Goal: Task Accomplishment & Management: Use online tool/utility

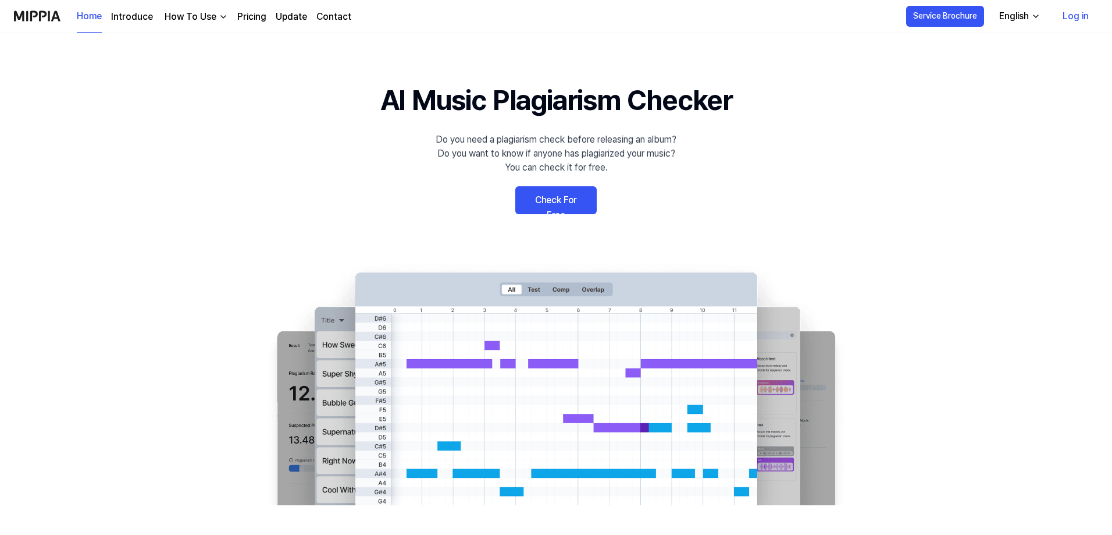
click at [571, 201] on link "Check For Free" at bounding box center [555, 200] width 81 height 28
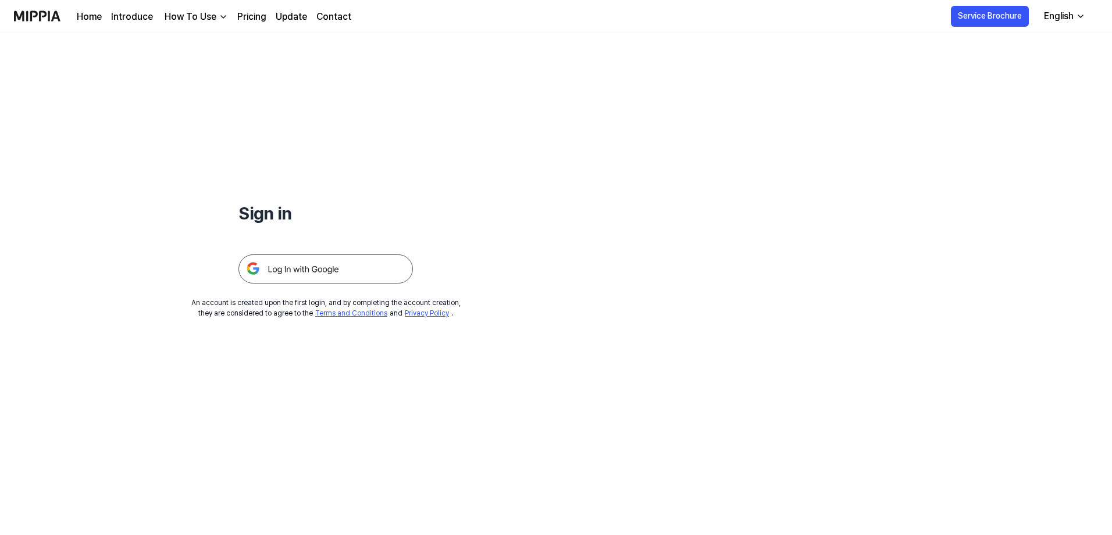
click at [337, 260] on img at bounding box center [326, 268] width 175 height 29
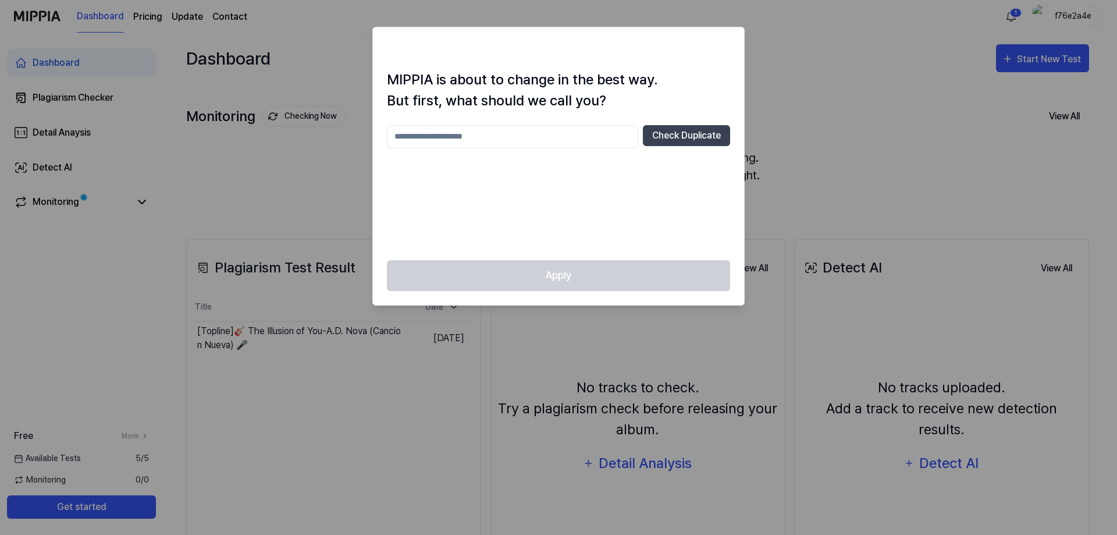
click at [459, 132] on input "text" at bounding box center [512, 136] width 251 height 23
type input "**********"
click at [684, 135] on button "Check Duplicate" at bounding box center [686, 135] width 87 height 21
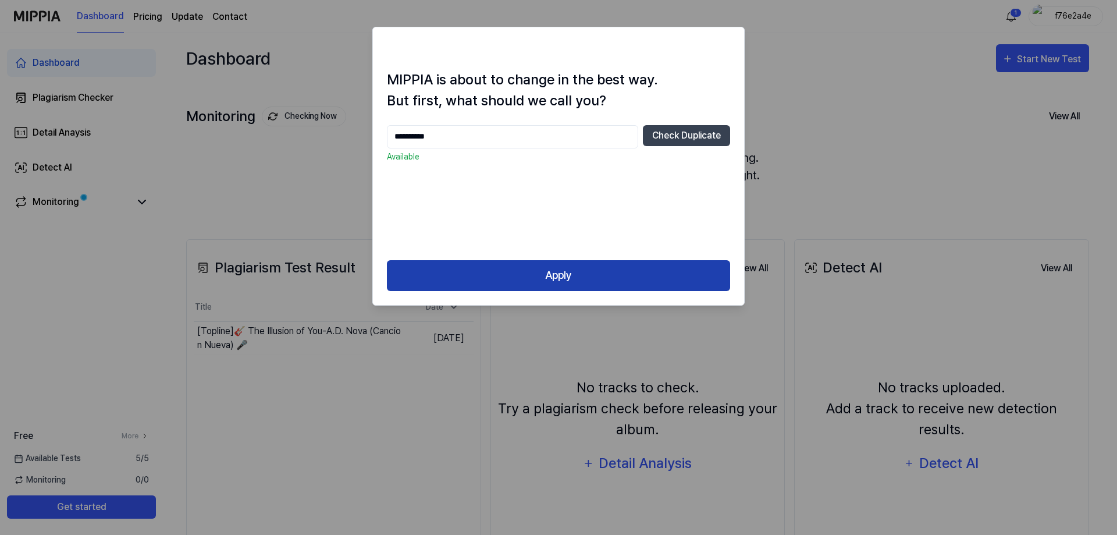
click at [562, 265] on button "Apply" at bounding box center [558, 275] width 343 height 31
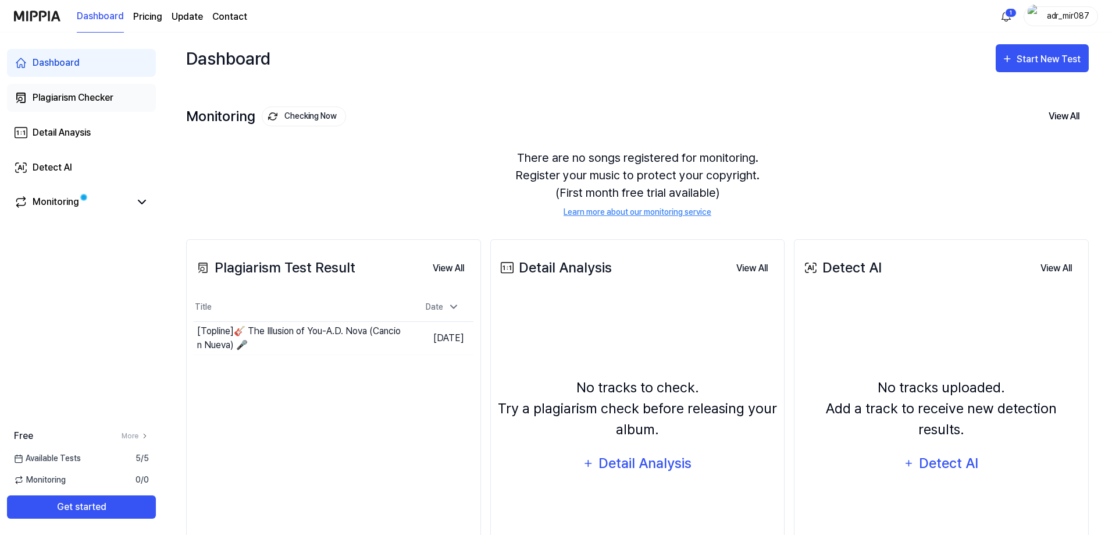
click at [89, 102] on div "Plagiarism Checker" at bounding box center [73, 98] width 81 height 14
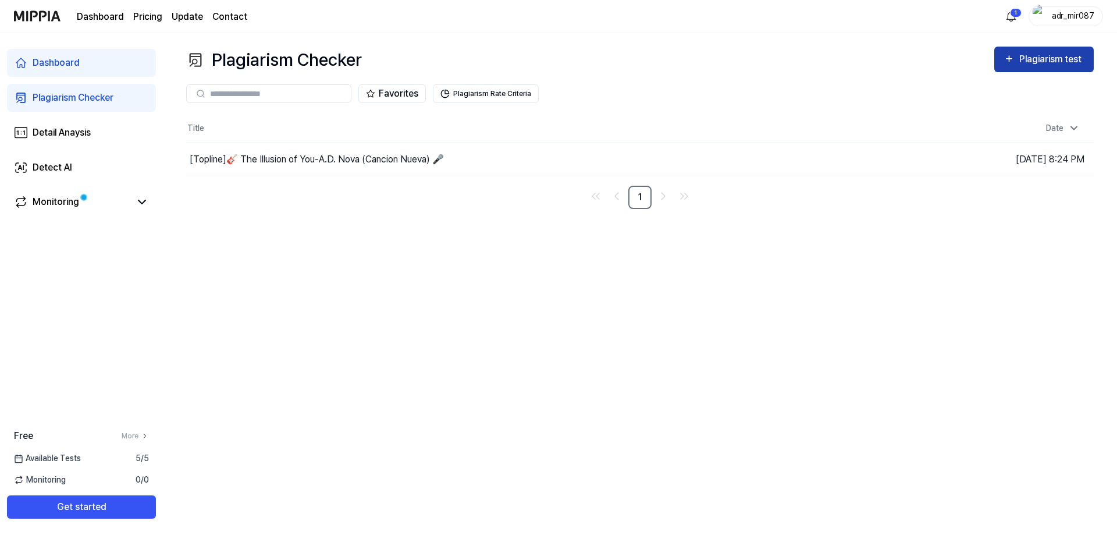
click at [1066, 62] on div "Plagiarism test" at bounding box center [1051, 59] width 65 height 15
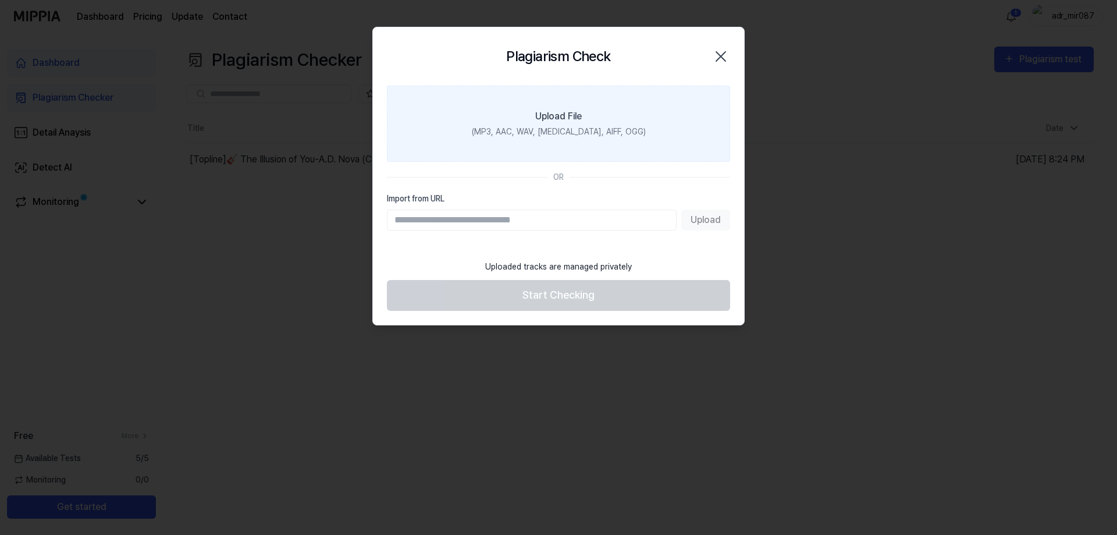
click at [552, 112] on div "Upload File" at bounding box center [558, 116] width 47 height 14
click at [0, 0] on input "Upload File (MP3, AAC, WAV, FLAC, AIFF, OGG)" at bounding box center [0, 0] width 0 height 0
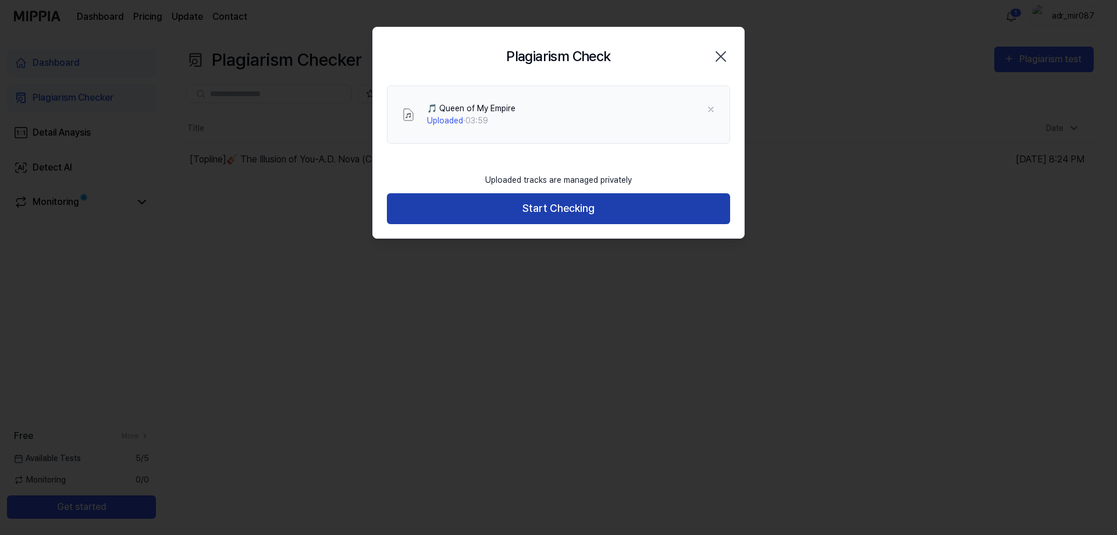
click at [576, 211] on button "Start Checking" at bounding box center [558, 208] width 343 height 31
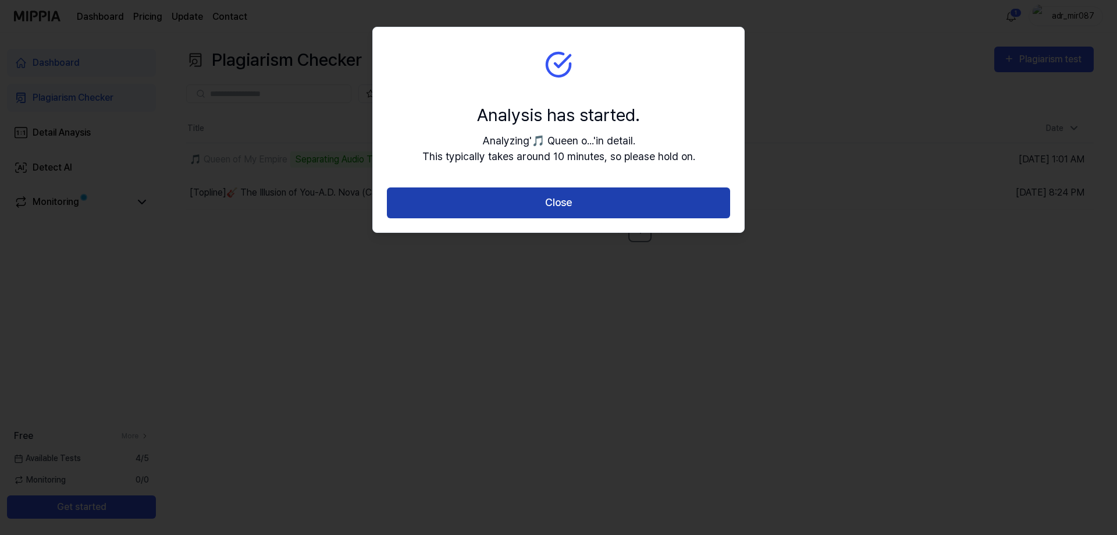
click at [539, 195] on button "Close" at bounding box center [558, 202] width 343 height 31
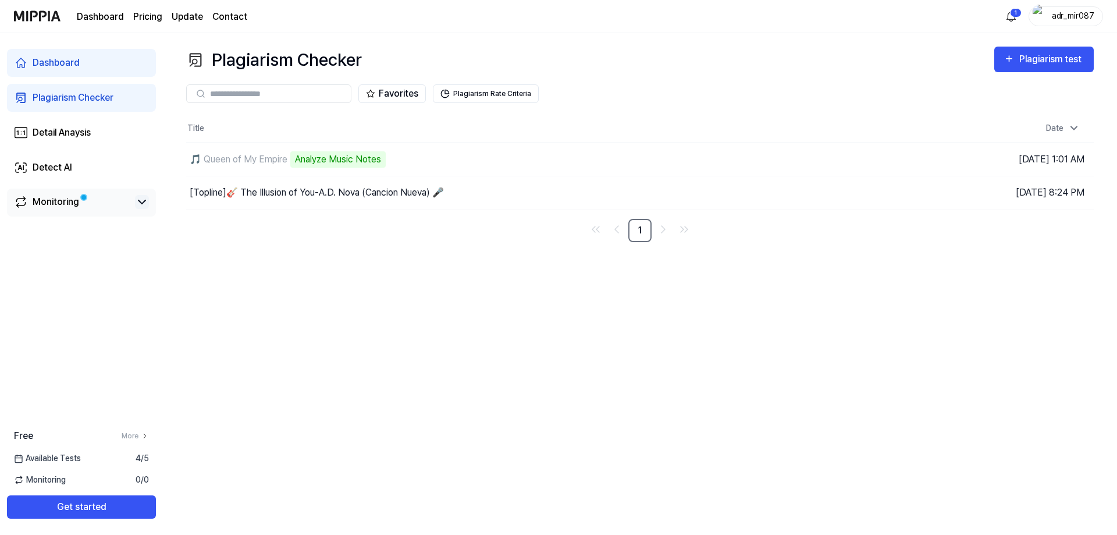
click at [143, 199] on icon at bounding box center [142, 202] width 14 height 14
click at [90, 200] on link "Monitoring" at bounding box center [72, 202] width 116 height 14
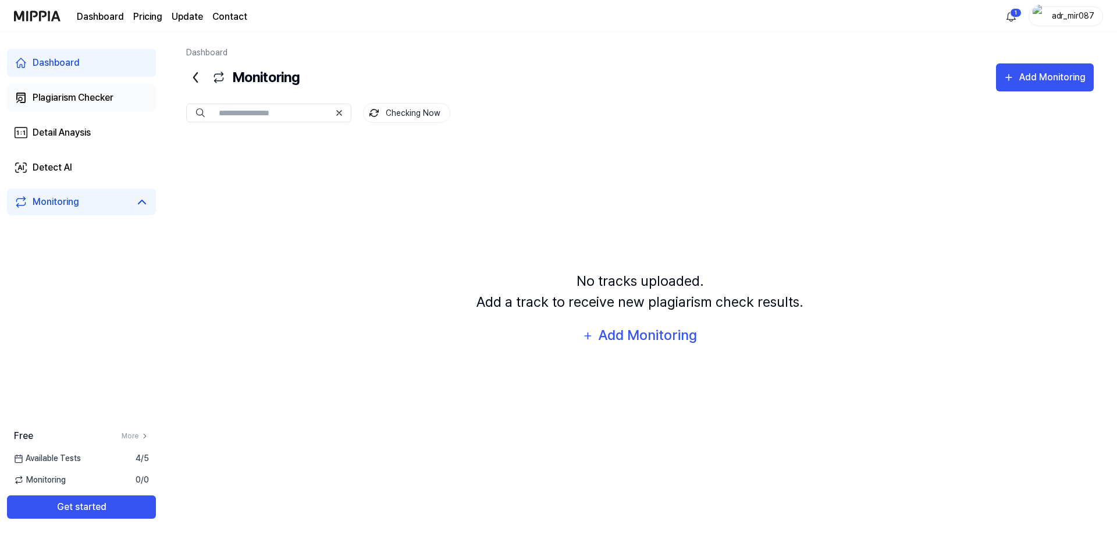
click at [56, 98] on div "Plagiarism Checker" at bounding box center [73, 98] width 81 height 14
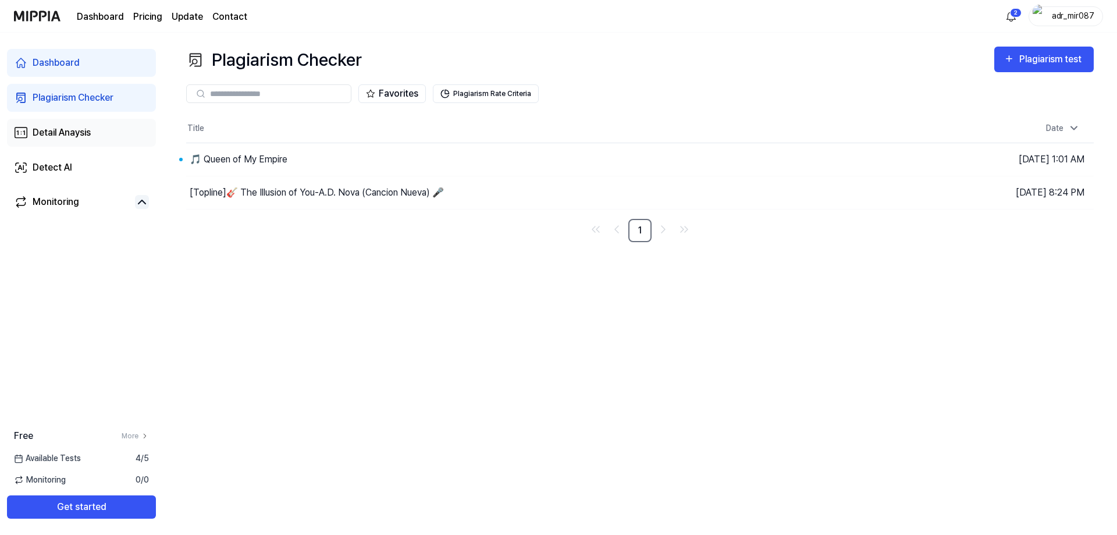
click at [81, 140] on link "Detail Anaysis" at bounding box center [81, 133] width 149 height 28
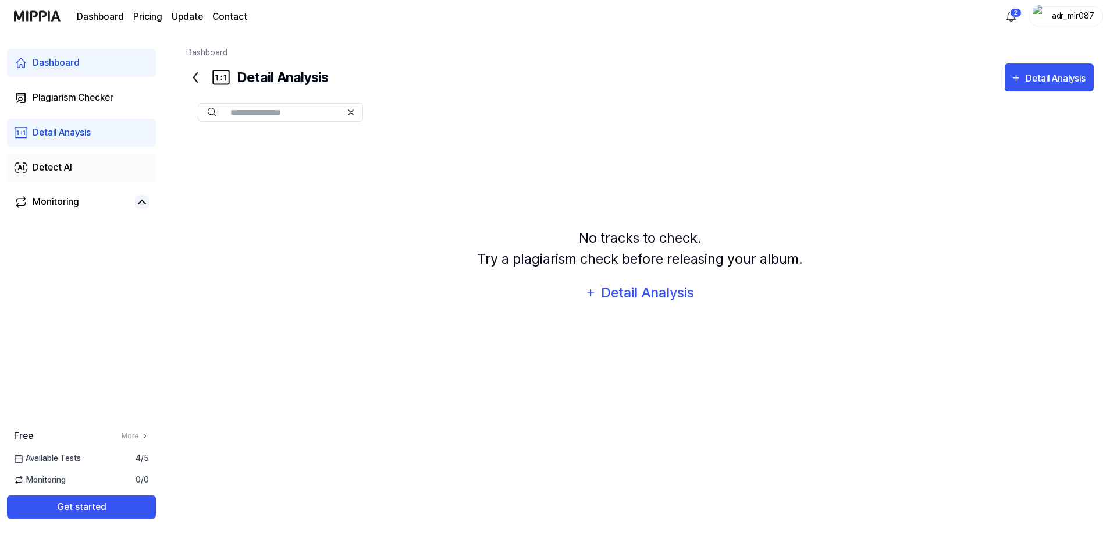
click at [56, 168] on div "Detect AI" at bounding box center [53, 168] width 40 height 14
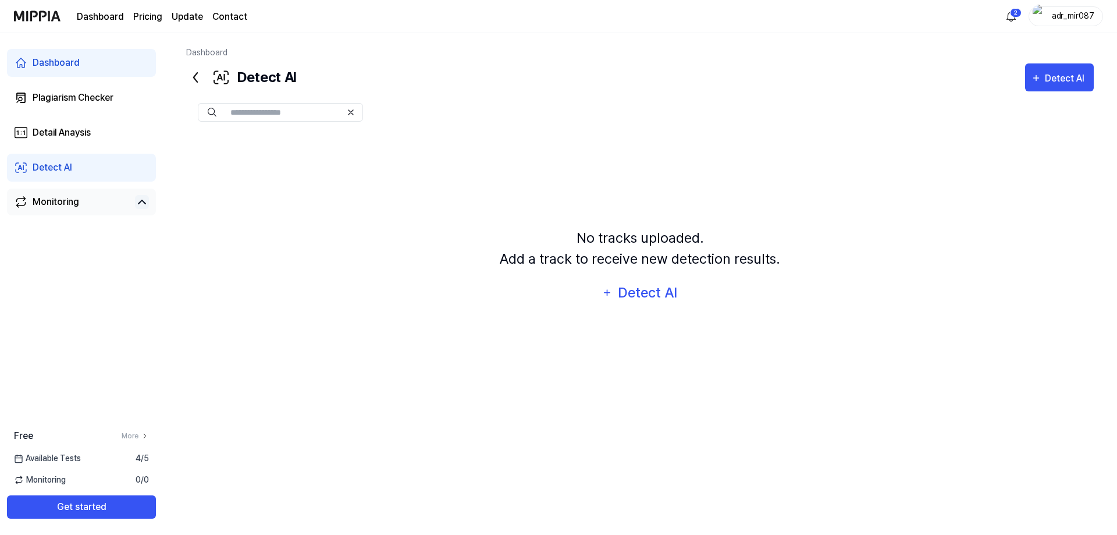
click at [58, 200] on div "Monitoring" at bounding box center [56, 202] width 47 height 14
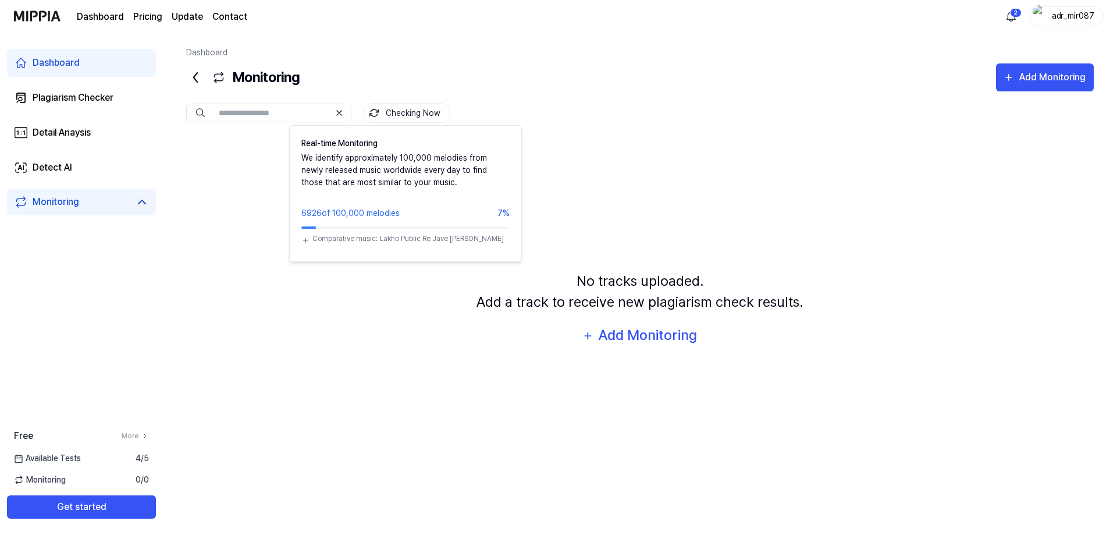
click at [395, 111] on button "Checking Now" at bounding box center [406, 113] width 87 height 20
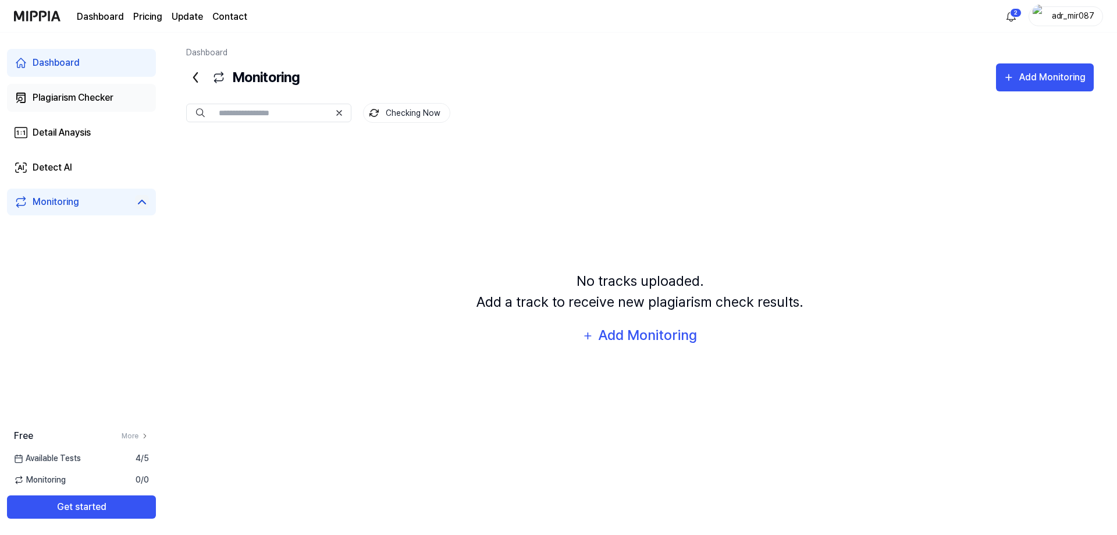
click at [61, 99] on div "Plagiarism Checker" at bounding box center [73, 98] width 81 height 14
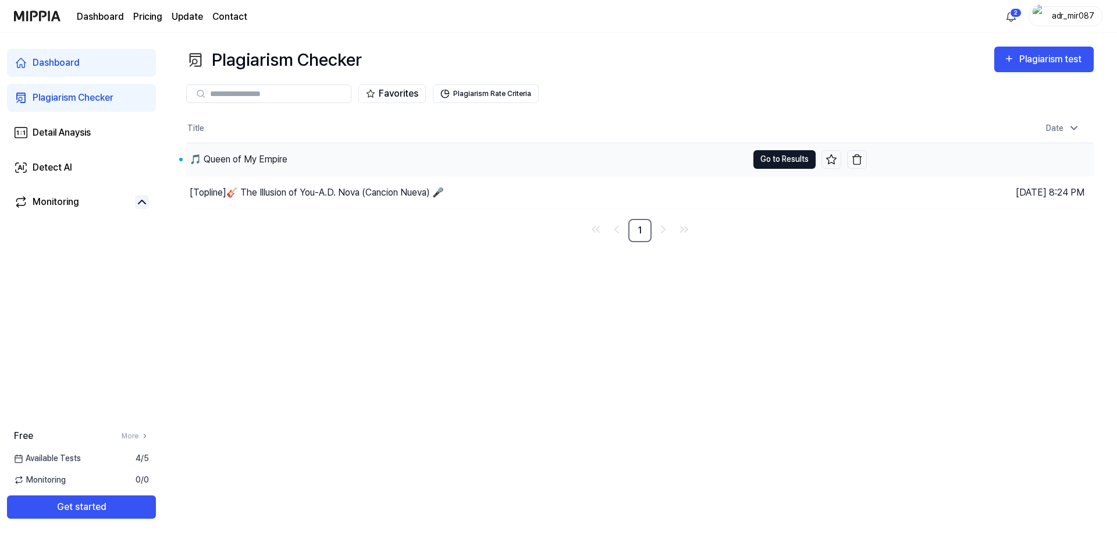
click at [770, 159] on button "Go to Results" at bounding box center [784, 159] width 62 height 19
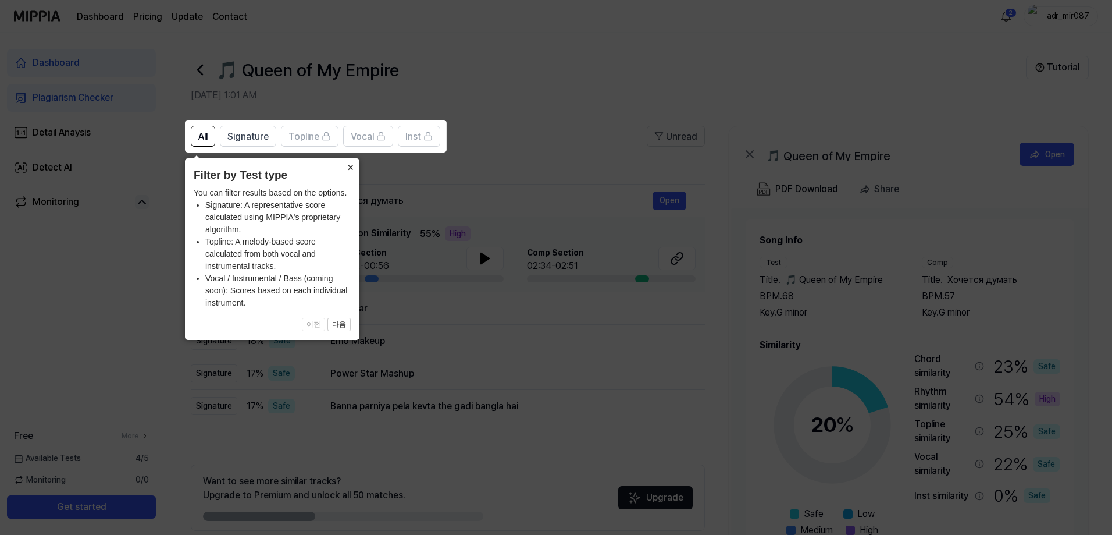
click at [350, 169] on button "×" at bounding box center [350, 166] width 19 height 16
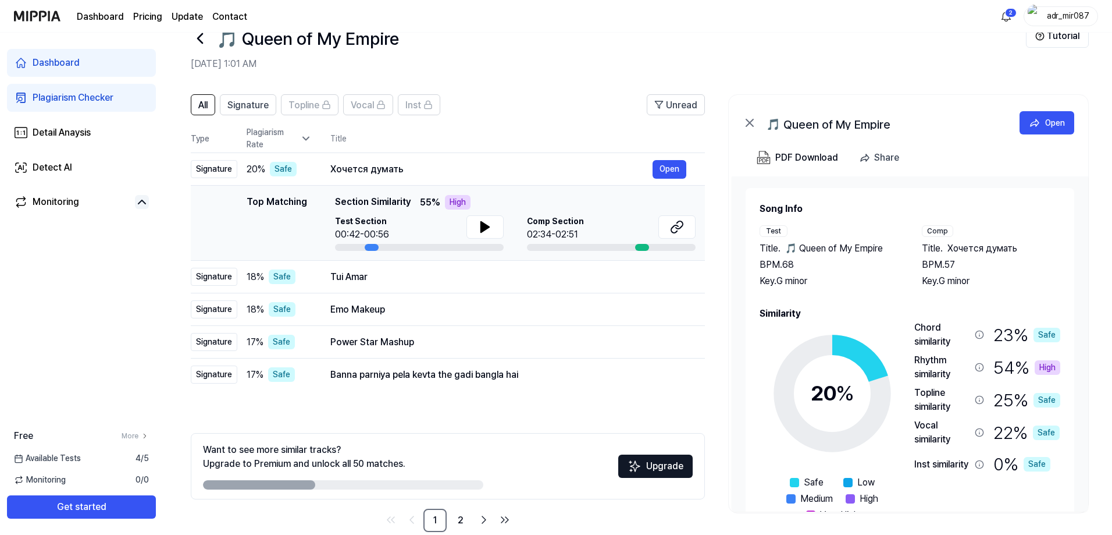
scroll to position [52, 0]
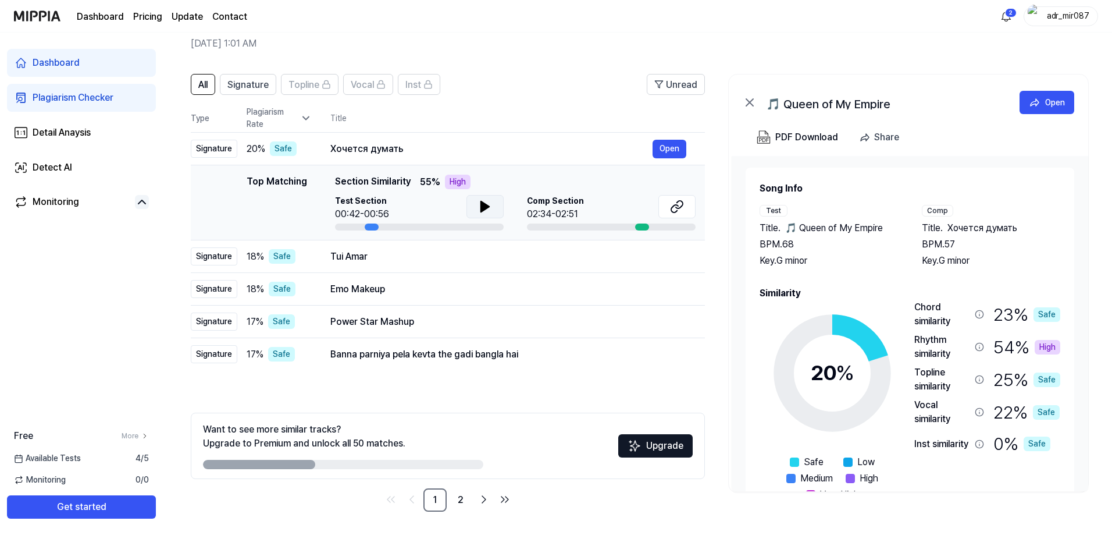
click at [488, 206] on icon at bounding box center [485, 206] width 8 height 10
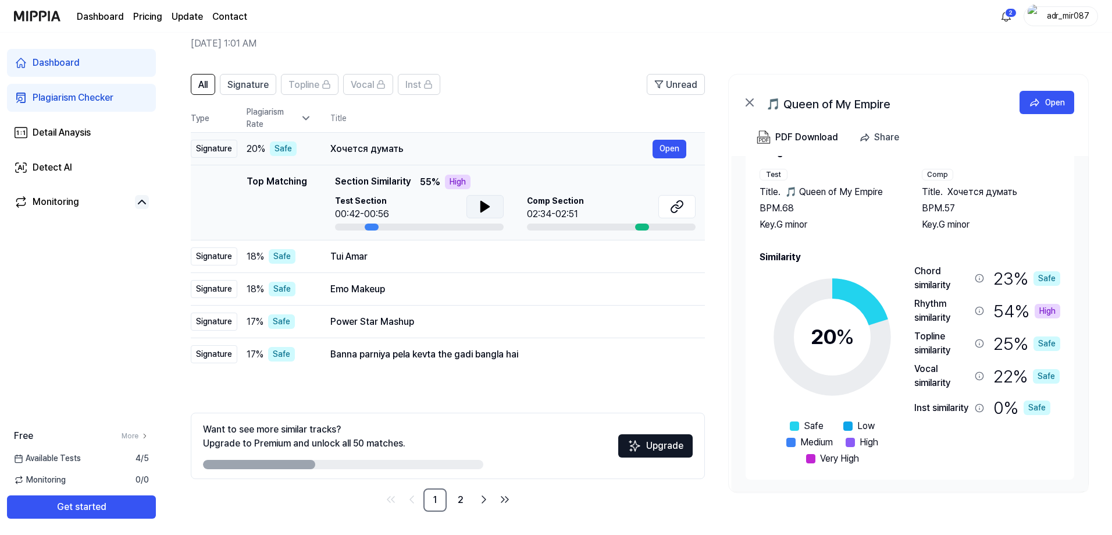
drag, startPoint x: 403, startPoint y: 149, endPoint x: 325, endPoint y: 149, distance: 78.5
click at [325, 149] on td "Хочется думать Open" at bounding box center [508, 149] width 393 height 33
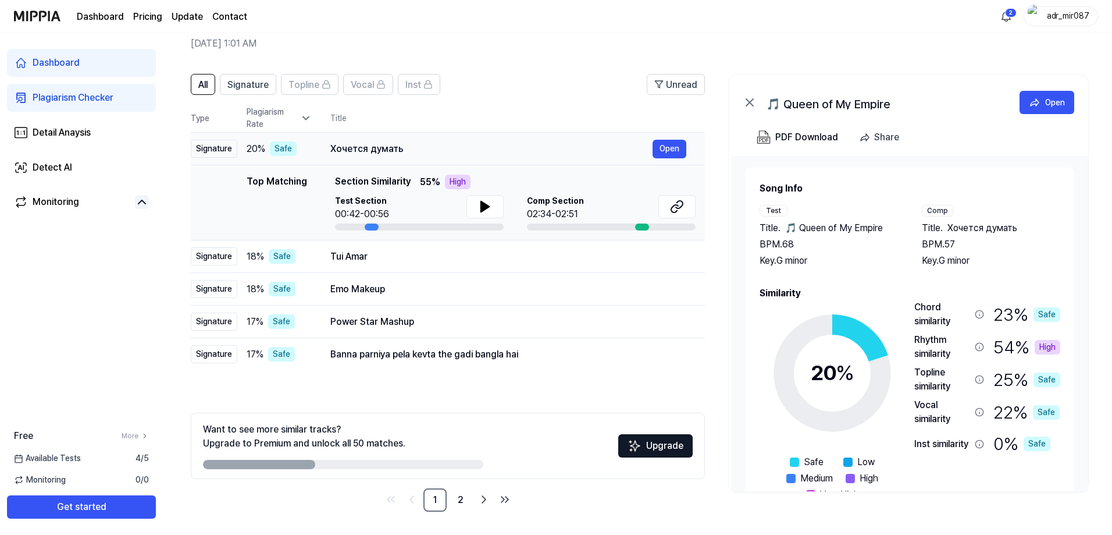
drag, startPoint x: 326, startPoint y: 148, endPoint x: 393, endPoint y: 150, distance: 67.5
click at [393, 148] on td "Хочется думать Open" at bounding box center [508, 149] width 393 height 33
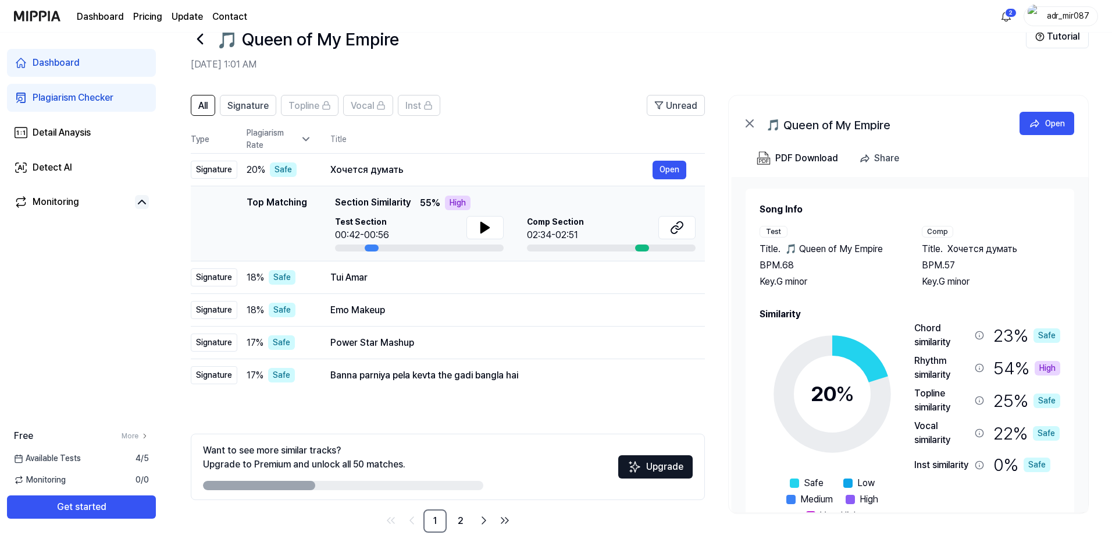
scroll to position [52, 0]
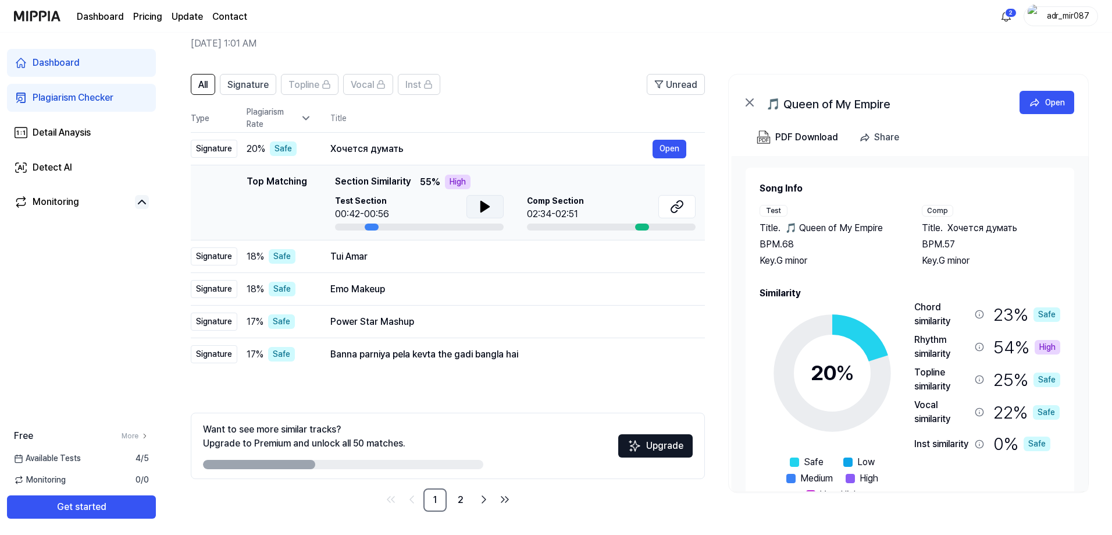
click at [485, 209] on icon at bounding box center [485, 206] width 8 height 10
click at [669, 146] on button "Open" at bounding box center [670, 149] width 34 height 19
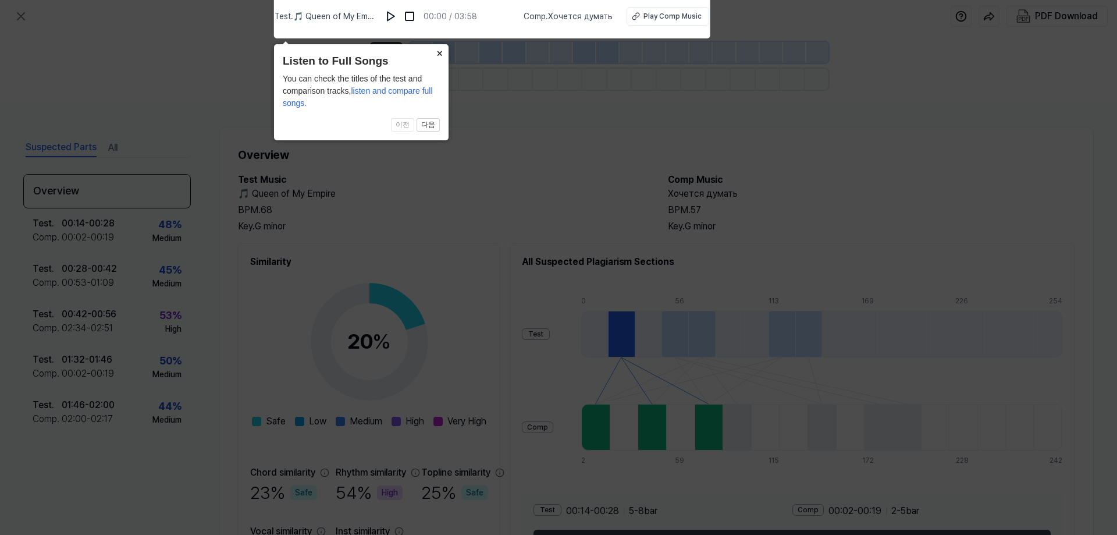
click at [441, 54] on button "×" at bounding box center [439, 52] width 19 height 16
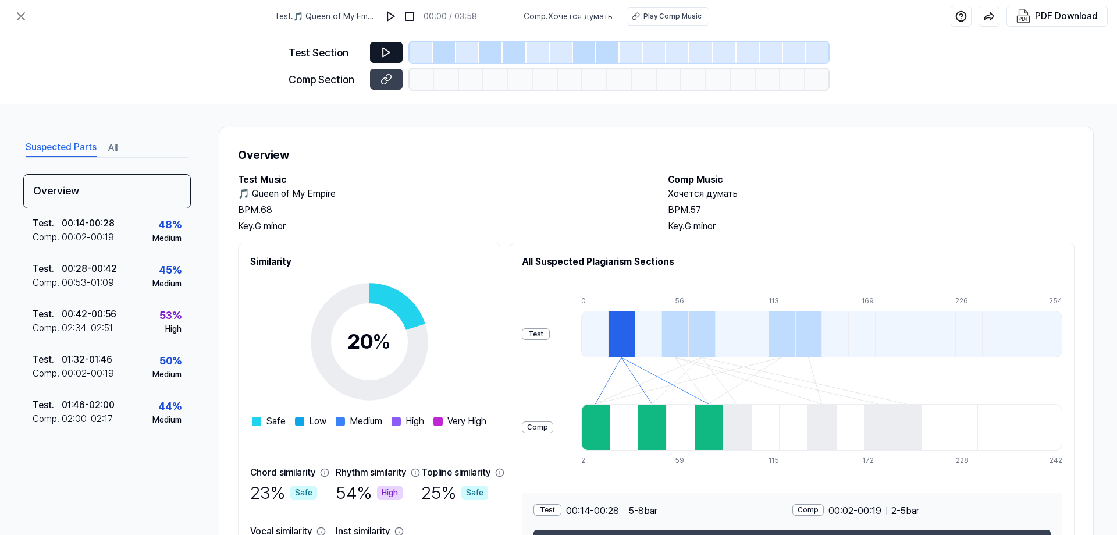
click at [388, 53] on icon at bounding box center [386, 52] width 7 height 9
click at [386, 54] on icon at bounding box center [386, 53] width 12 height 12
click at [393, 16] on img at bounding box center [391, 16] width 12 height 12
click at [382, 55] on icon at bounding box center [386, 53] width 12 height 12
drag, startPoint x: 665, startPoint y: 192, endPoint x: 747, endPoint y: 198, distance: 82.2
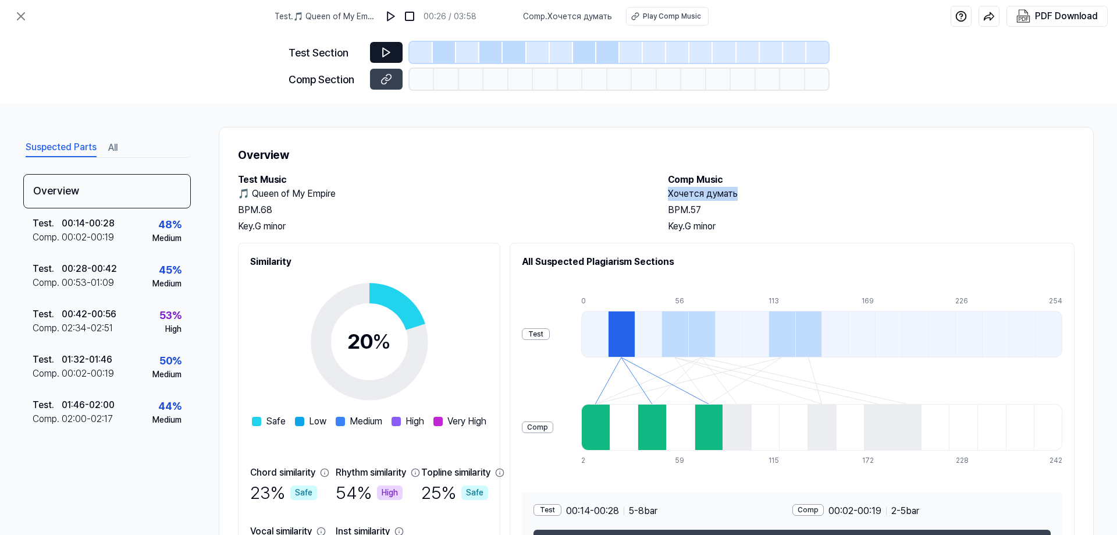
click at [747, 198] on div "Test Music 🎵 Queen of My Empire BPM. 68 Key. G minor Comp Music Хочется думать …" at bounding box center [656, 203] width 837 height 61
copy h2 "Хочется думать"
click at [26, 16] on icon at bounding box center [21, 16] width 14 height 14
